Goal: Task Accomplishment & Management: Manage account settings

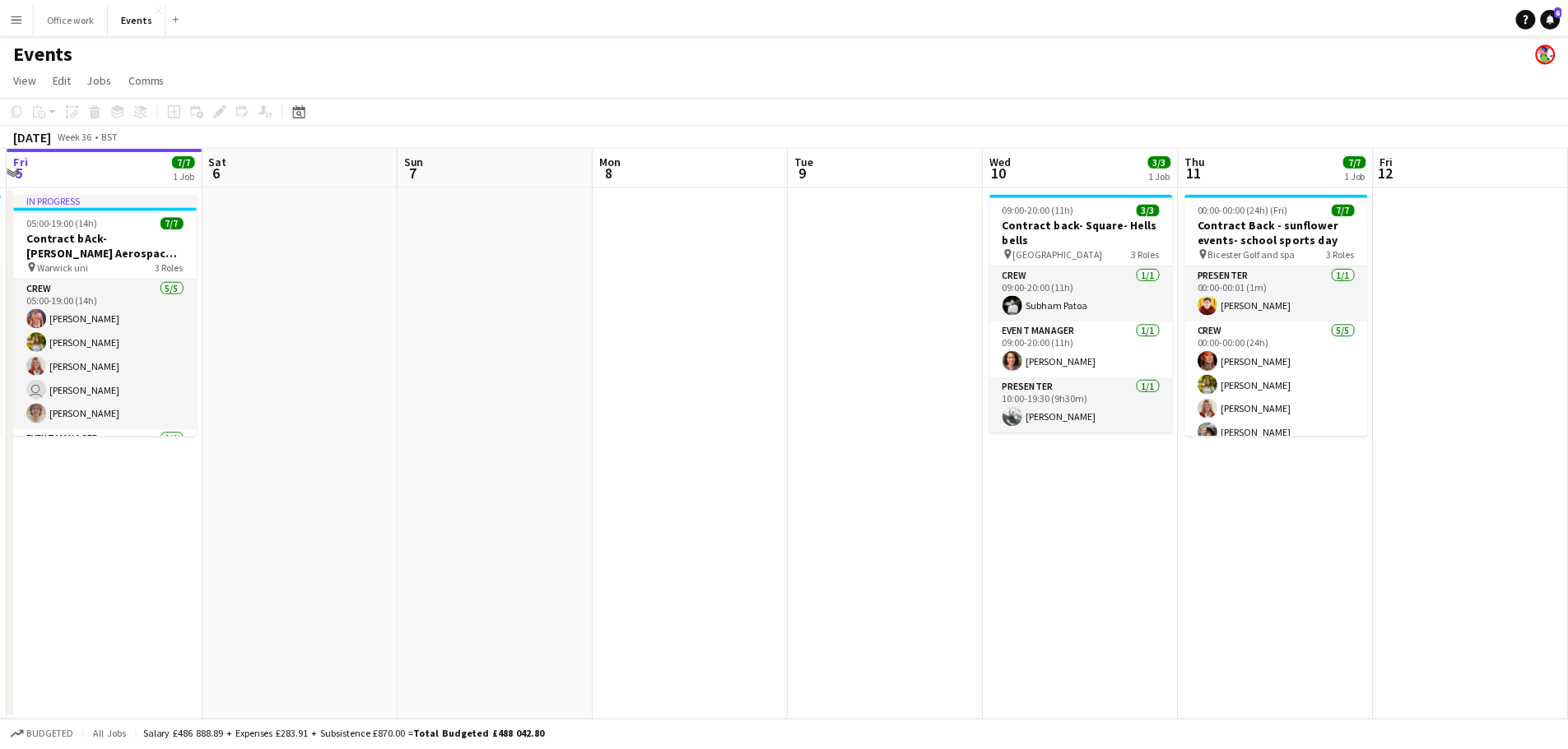
scroll to position [0, 651]
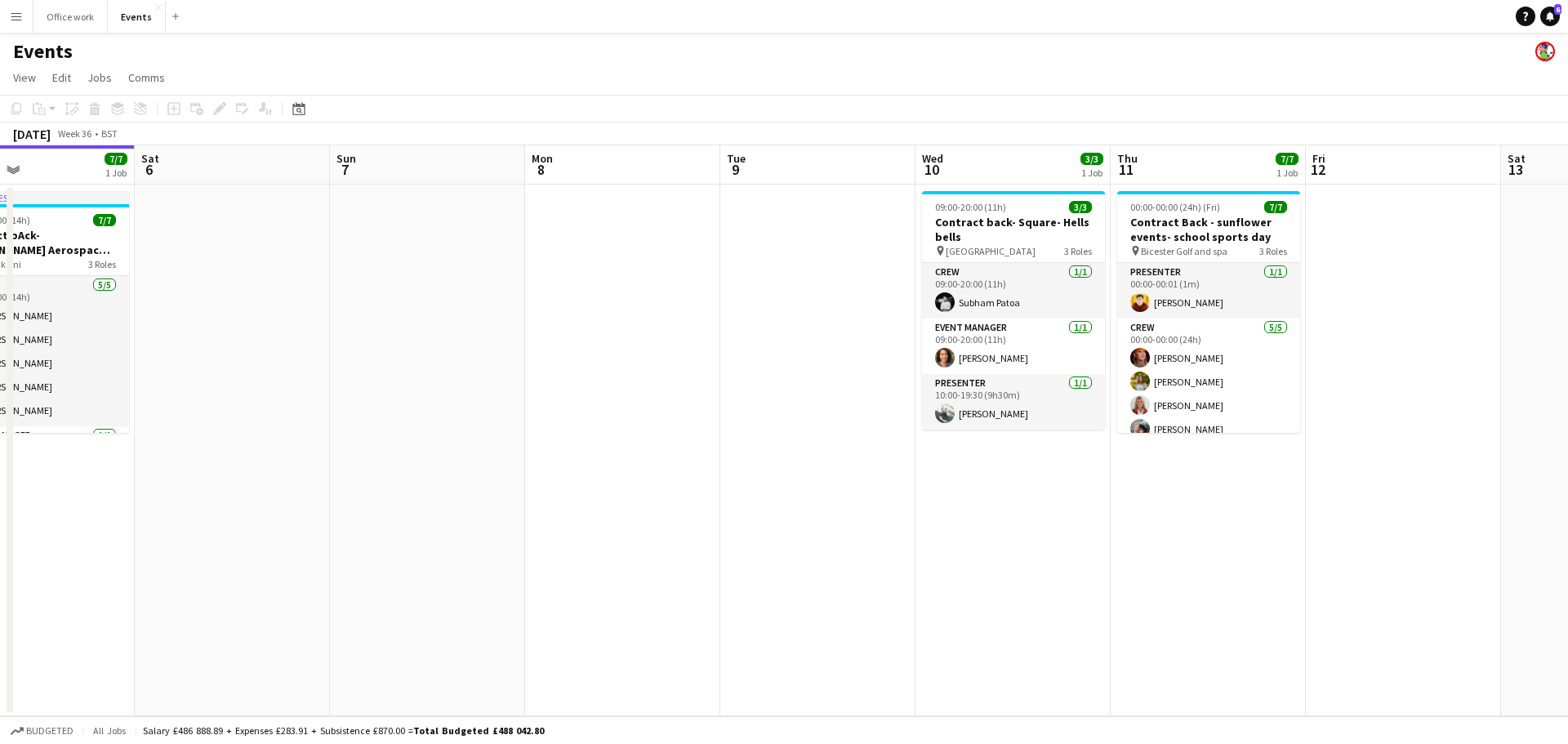
drag, startPoint x: 1387, startPoint y: 403, endPoint x: 763, endPoint y: 403, distance: 624.0
click at [763, 403] on app-calendar-viewport "Tue 2 4/4 1 Job Wed 3 7/7 1 Job Thu 4 10/10 1 Job Fri 5 7/7 1 Job Sat 6 Sun 7 M…" at bounding box center [784, 431] width 1568 height 571
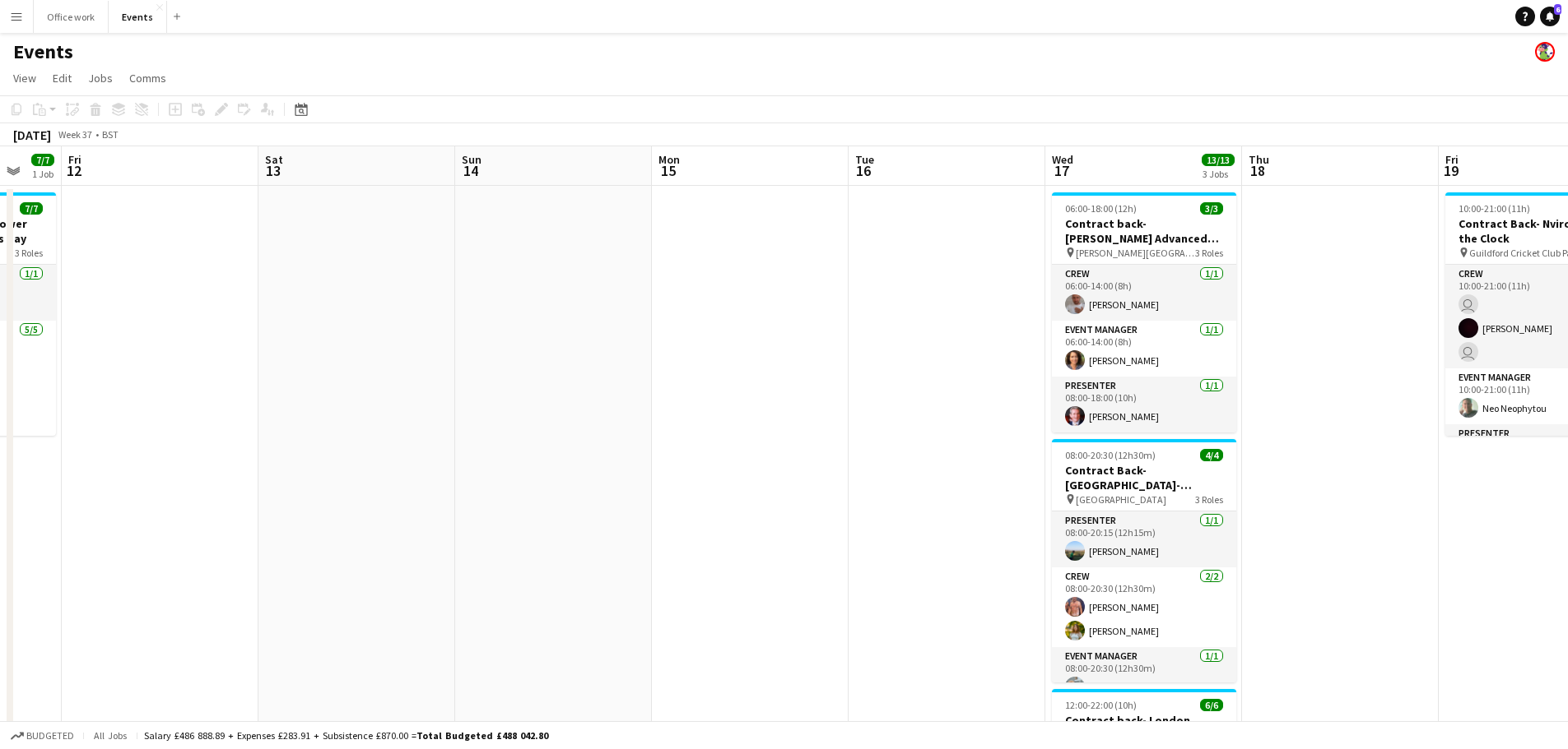
drag, startPoint x: 293, startPoint y: 404, endPoint x: 509, endPoint y: 338, distance: 225.9
click at [226, 401] on app-calendar-viewport "Sat 6 Sun 7 Mon 8 Tue 9 Wed 10 3/3 1 Job Thu 11 7/7 1 Job Fri 12 Sat 13 Sun 14 …" at bounding box center [784, 557] width 1568 height 821
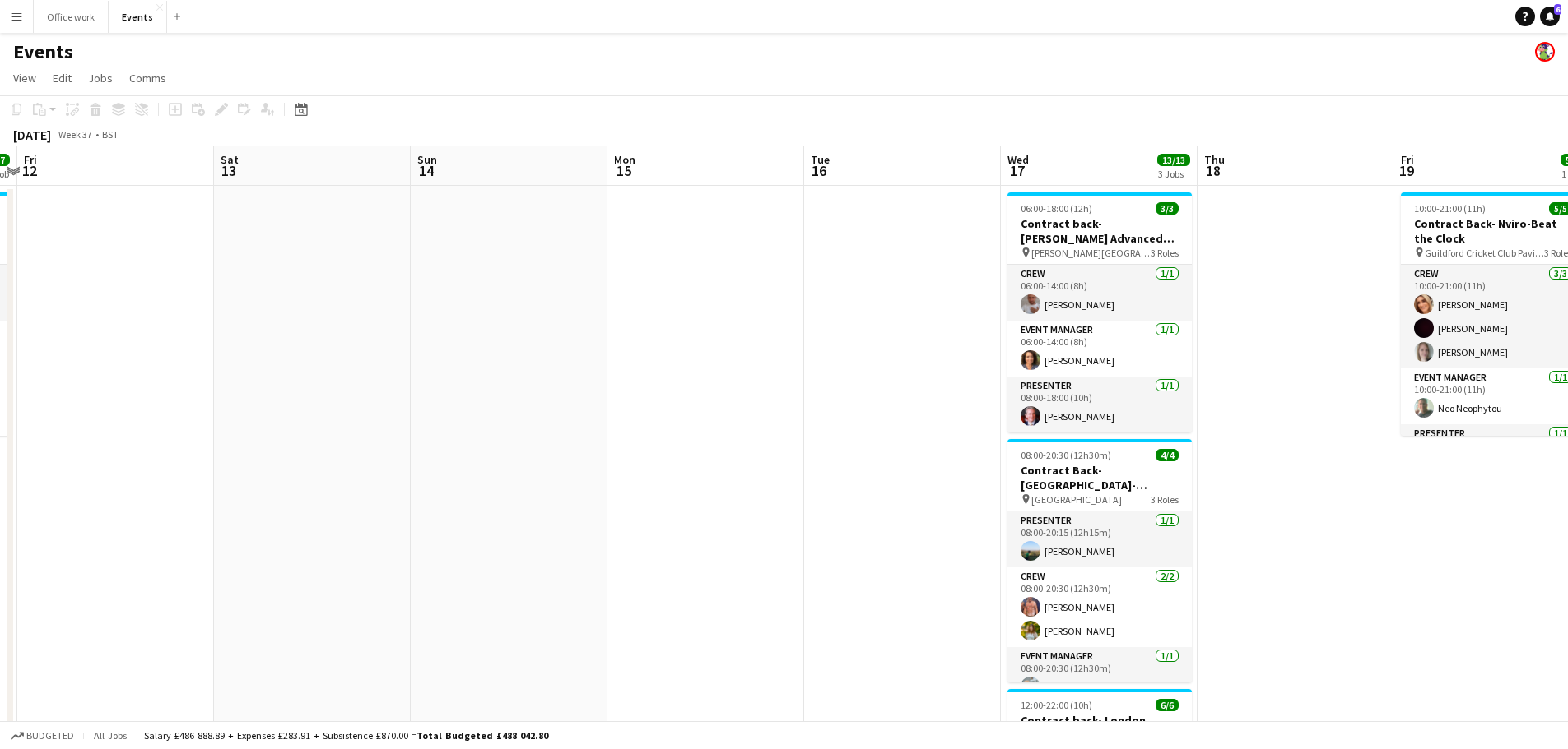
drag, startPoint x: 791, startPoint y: 417, endPoint x: 355, endPoint y: 459, distance: 438.0
click at [355, 459] on app-calendar-viewport "Tue 9 Wed 10 3/3 1 Job Thu 11 7/7 1 Job Fri 12 Sat 13 Sun 14 Mon 15 Tue 16 Wed …" at bounding box center [784, 557] width 1568 height 821
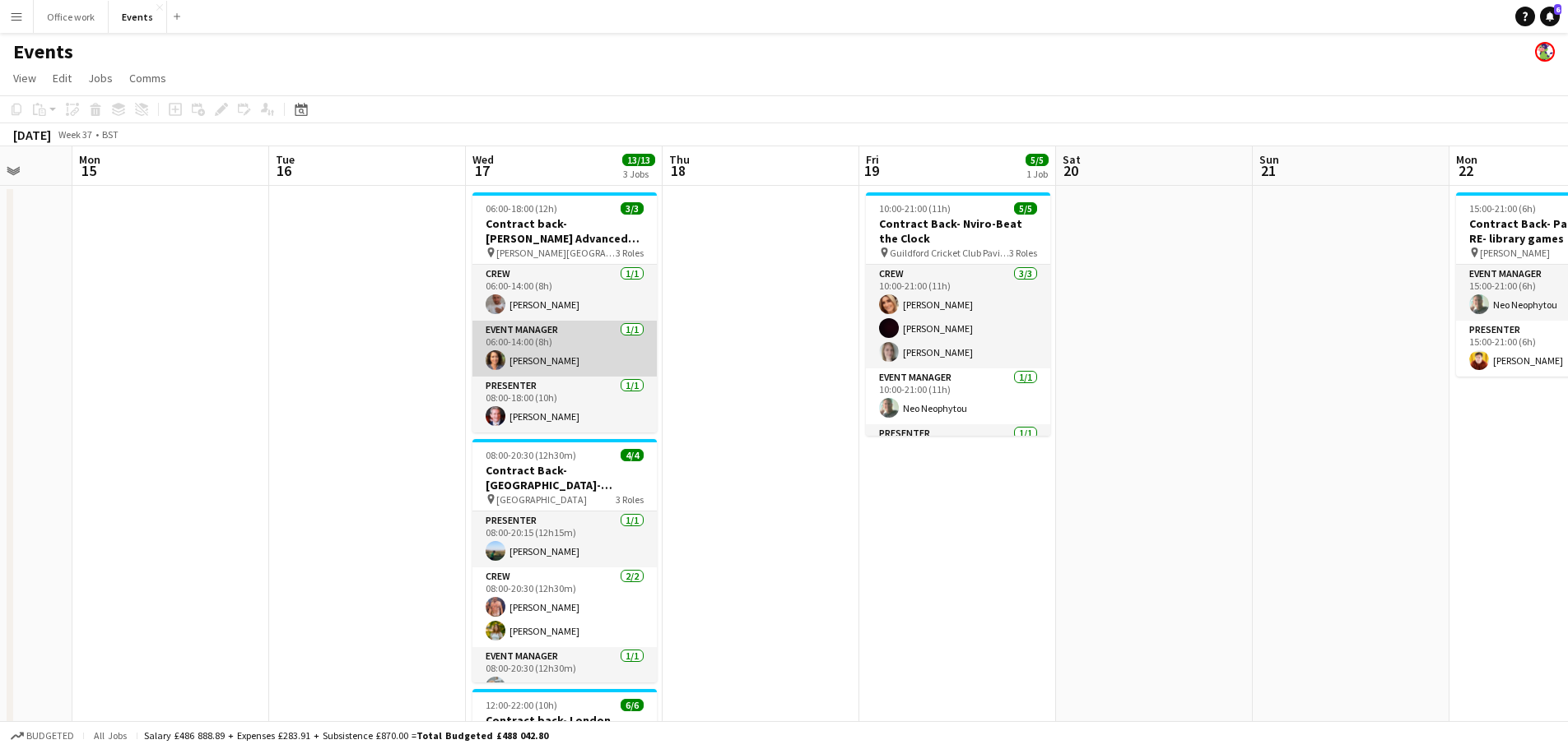
click at [585, 336] on app-card-role "Event Manager [DATE] 06:00-14:00 (8h) [PERSON_NAME]" at bounding box center [565, 348] width 184 height 56
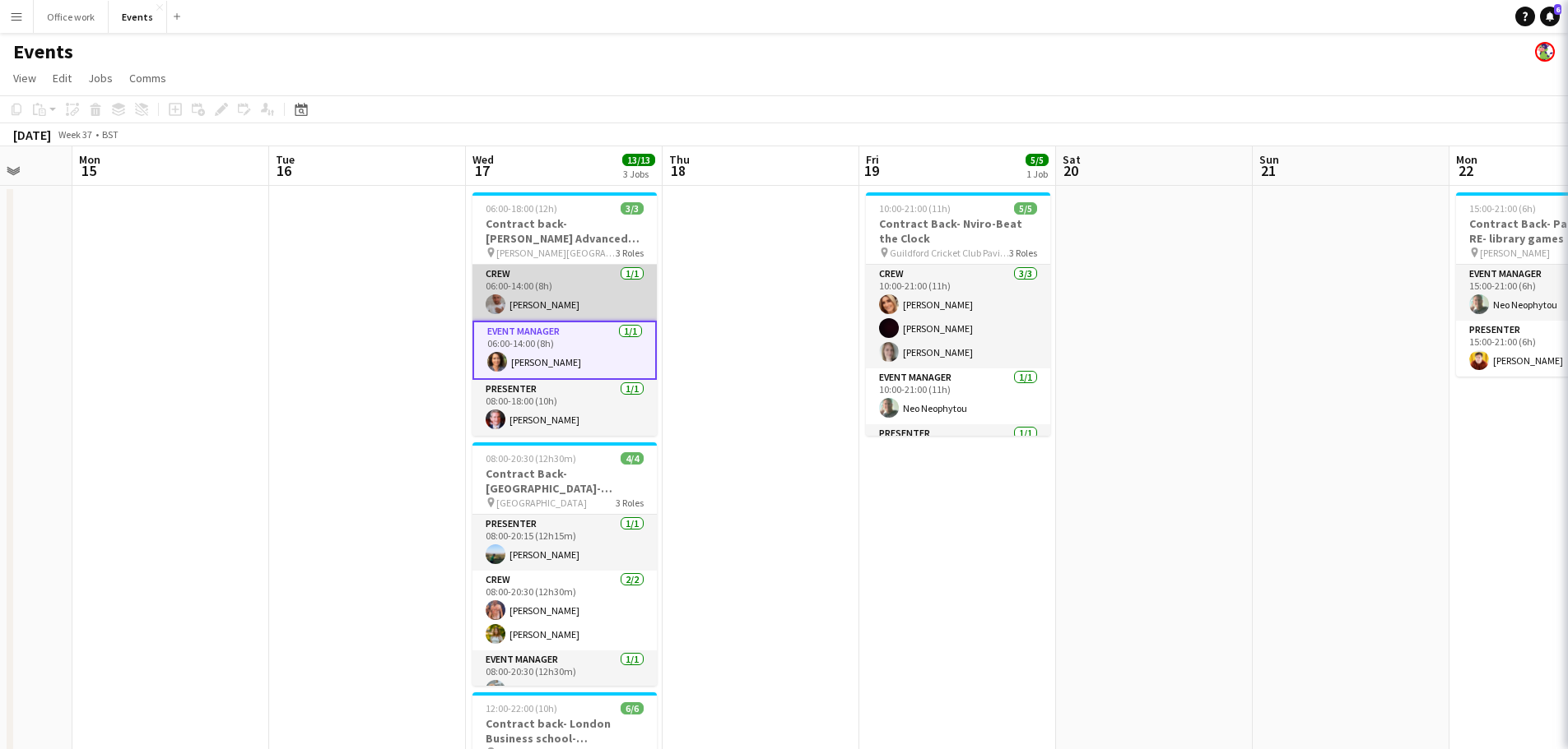
click at [579, 303] on app-card-role "Crew [DATE] 06:00-14:00 (8h) [PERSON_NAME]" at bounding box center [565, 292] width 184 height 56
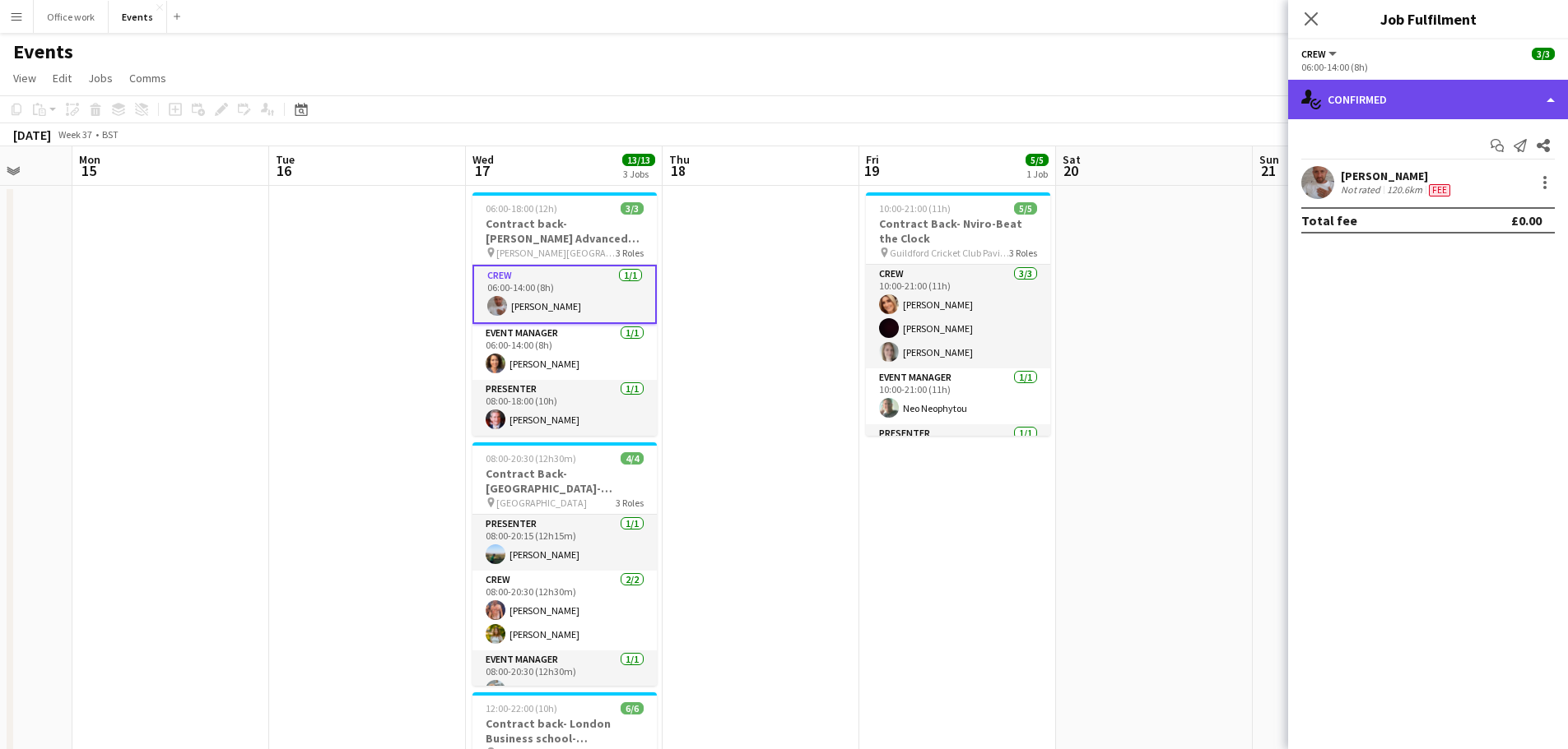
click at [1401, 87] on div "single-neutral-actions-check-2 Confirmed" at bounding box center [1427, 99] width 280 height 39
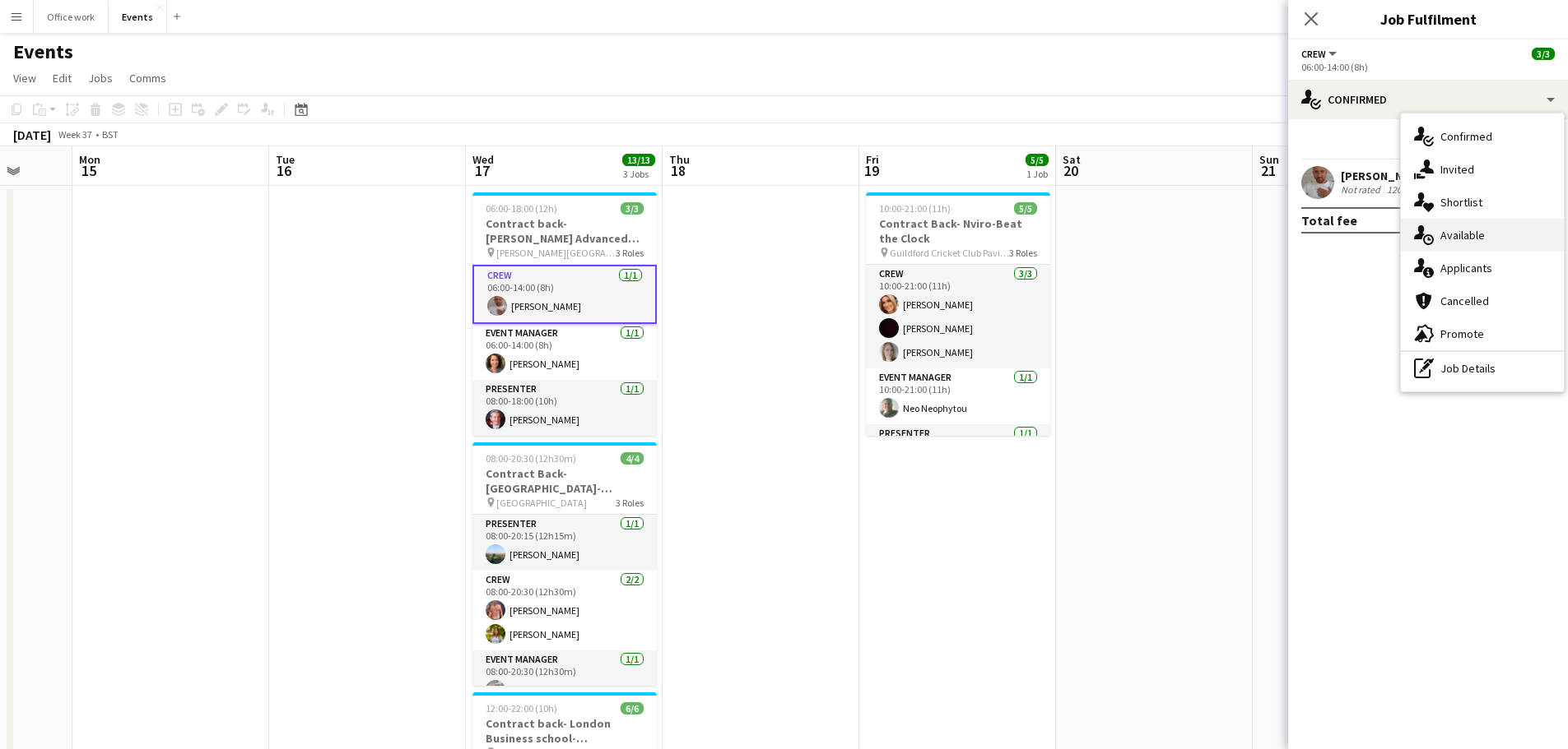
click at [1501, 227] on div "single-neutral-actions-upload Available" at bounding box center [1481, 235] width 163 height 33
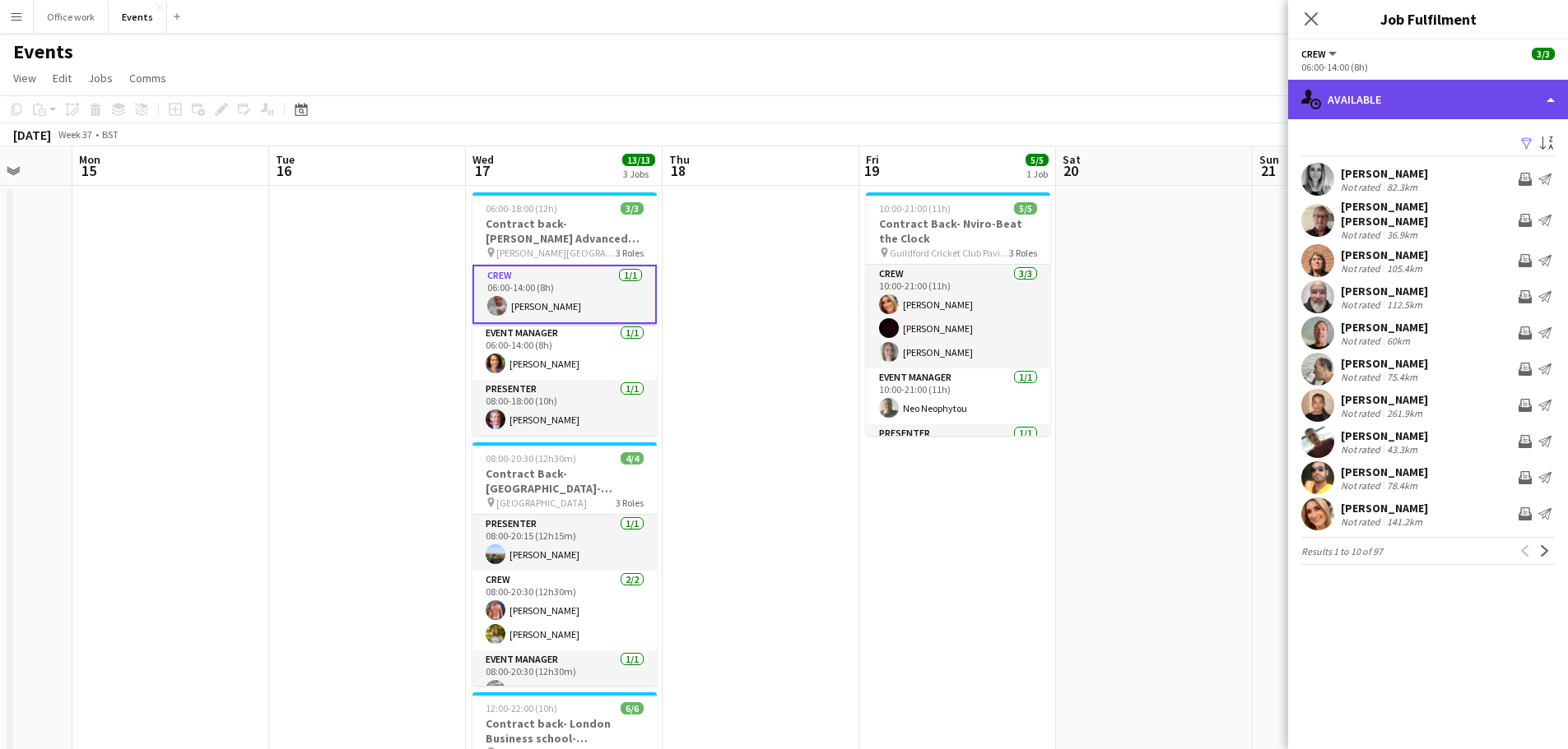
click at [1410, 96] on div "single-neutral-actions-upload Available" at bounding box center [1427, 99] width 280 height 39
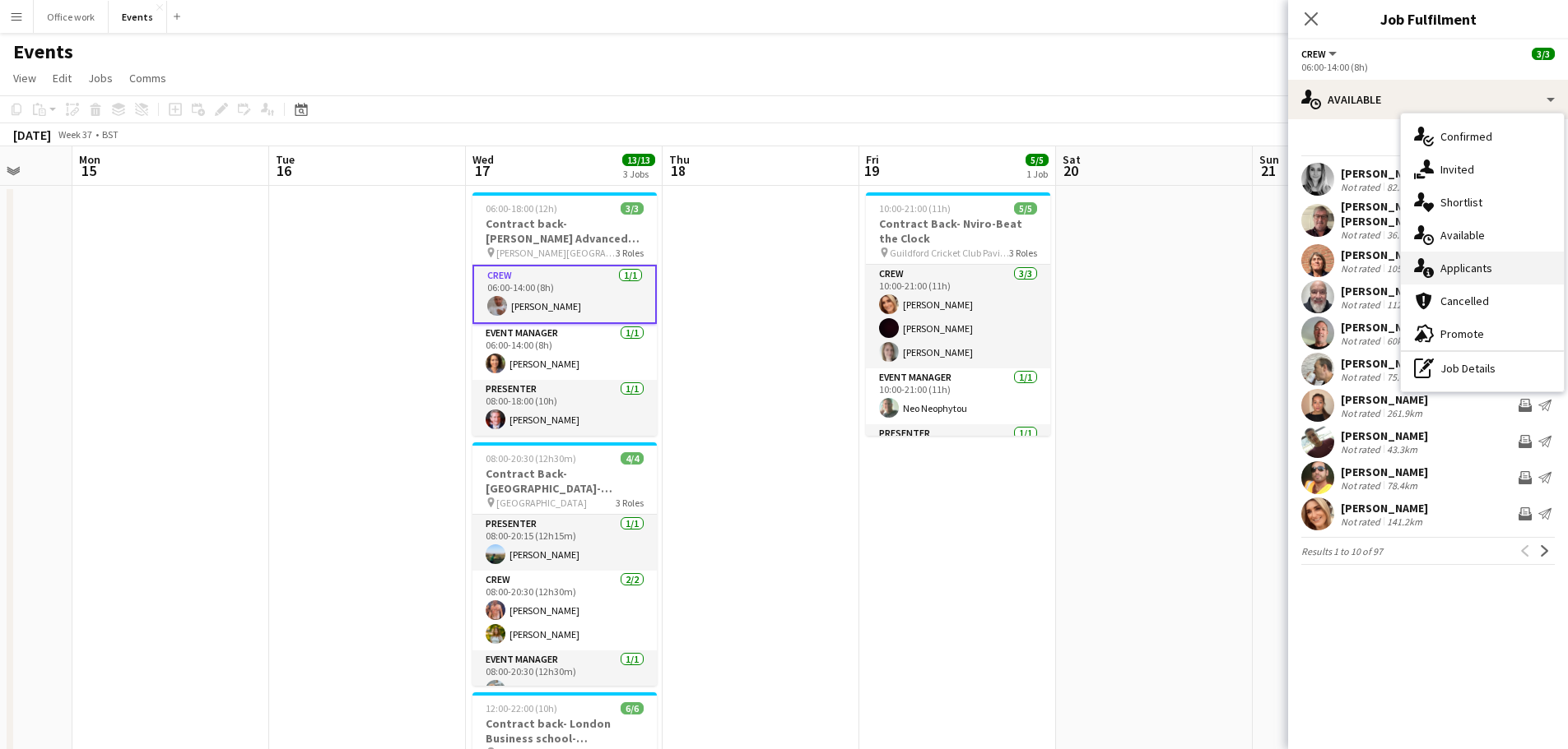
click at [1509, 275] on div "single-neutral-actions-information Applicants" at bounding box center [1481, 268] width 163 height 33
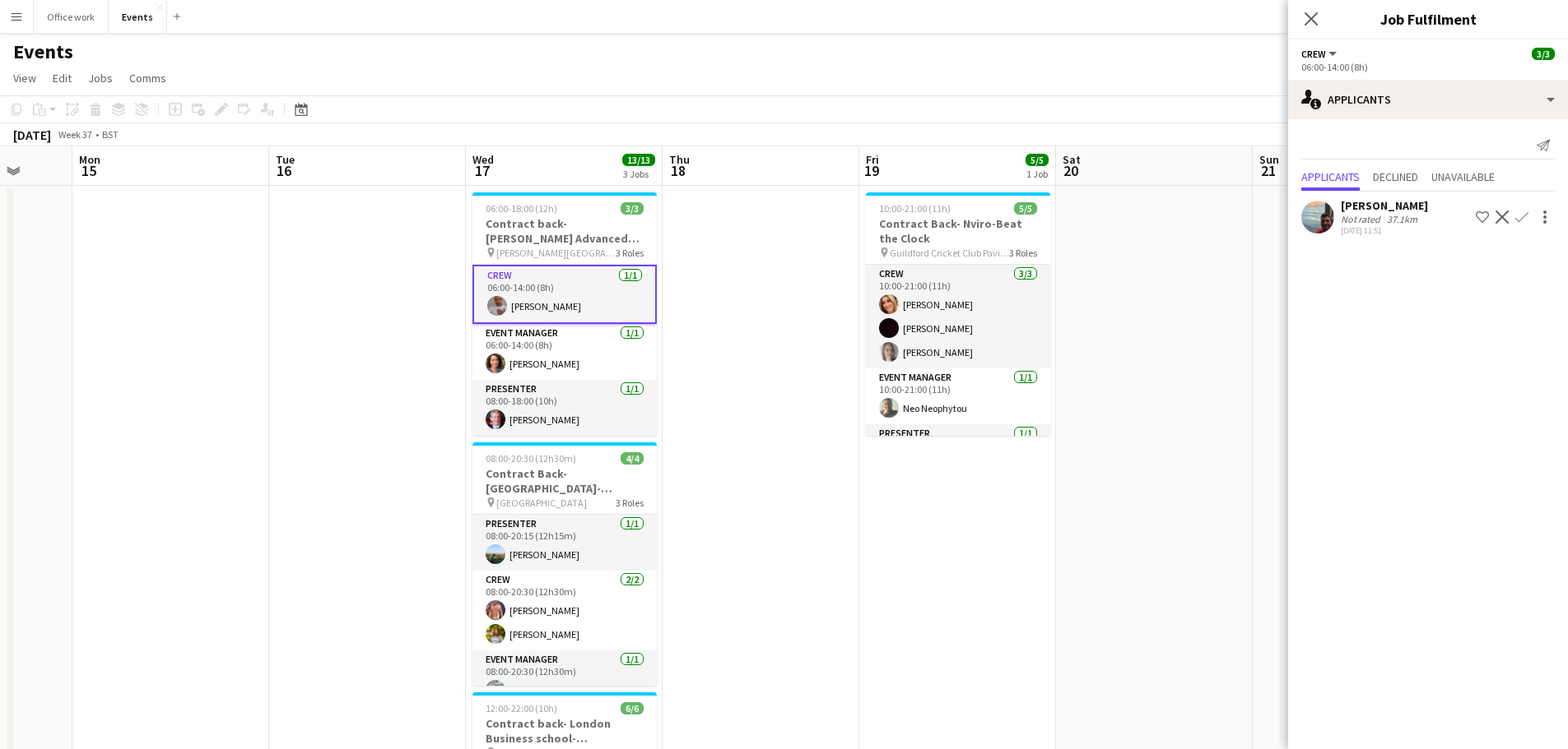
click at [1502, 216] on app-icon "Decline" at bounding box center [1502, 217] width 13 height 13
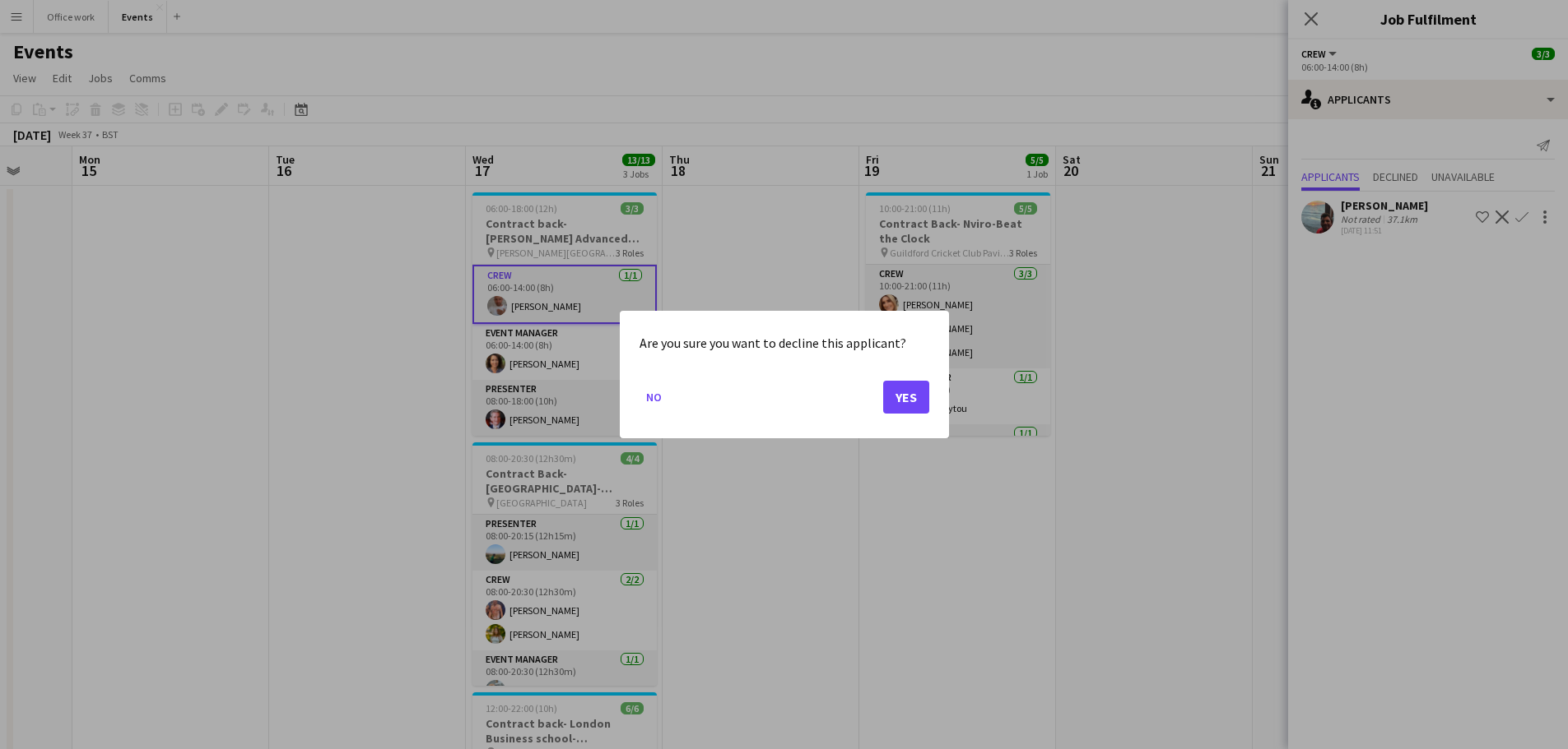
click at [742, 238] on div at bounding box center [784, 374] width 1568 height 749
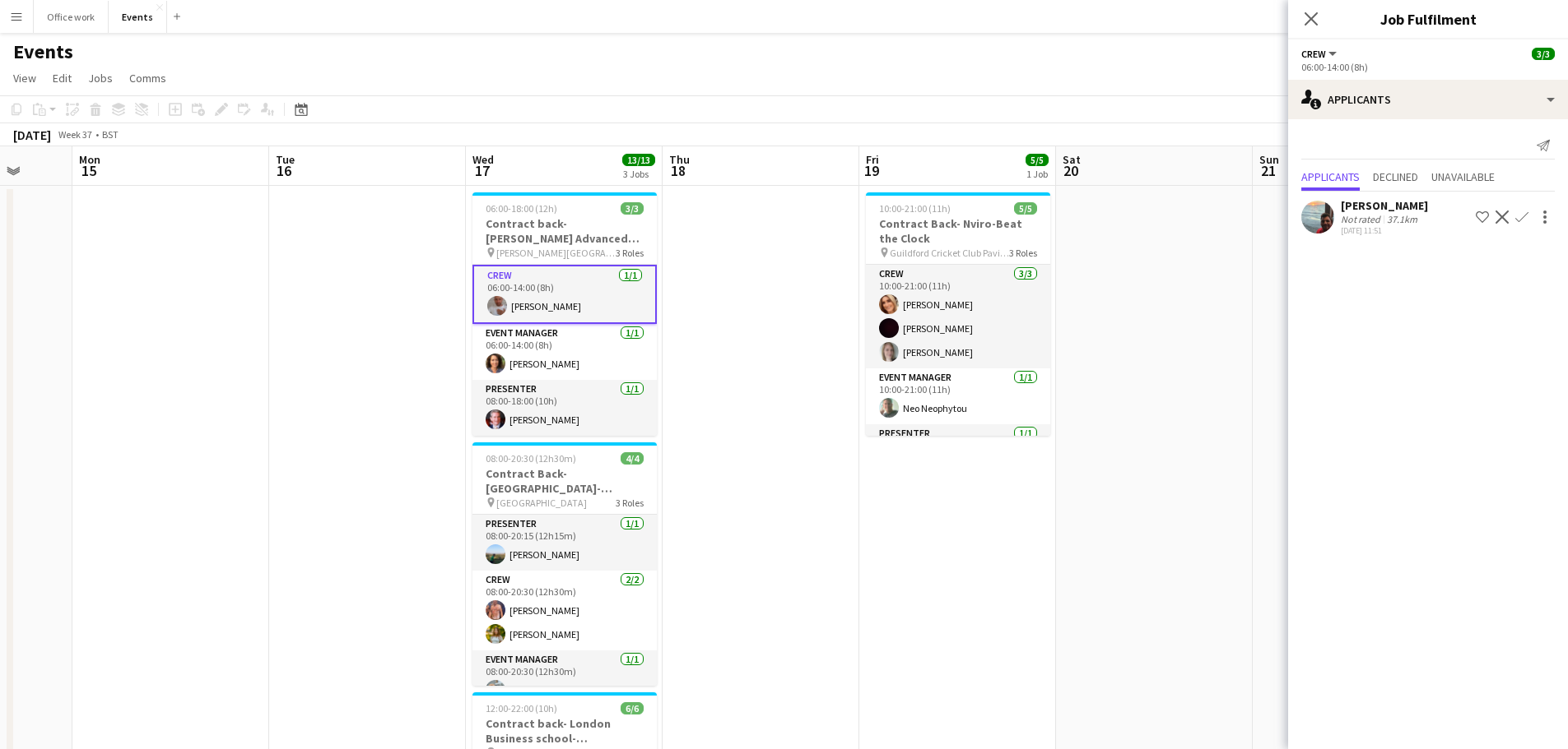
click at [761, 201] on app-date-cell at bounding box center [760, 576] width 197 height 782
